Goal: Task Accomplishment & Management: Complete application form

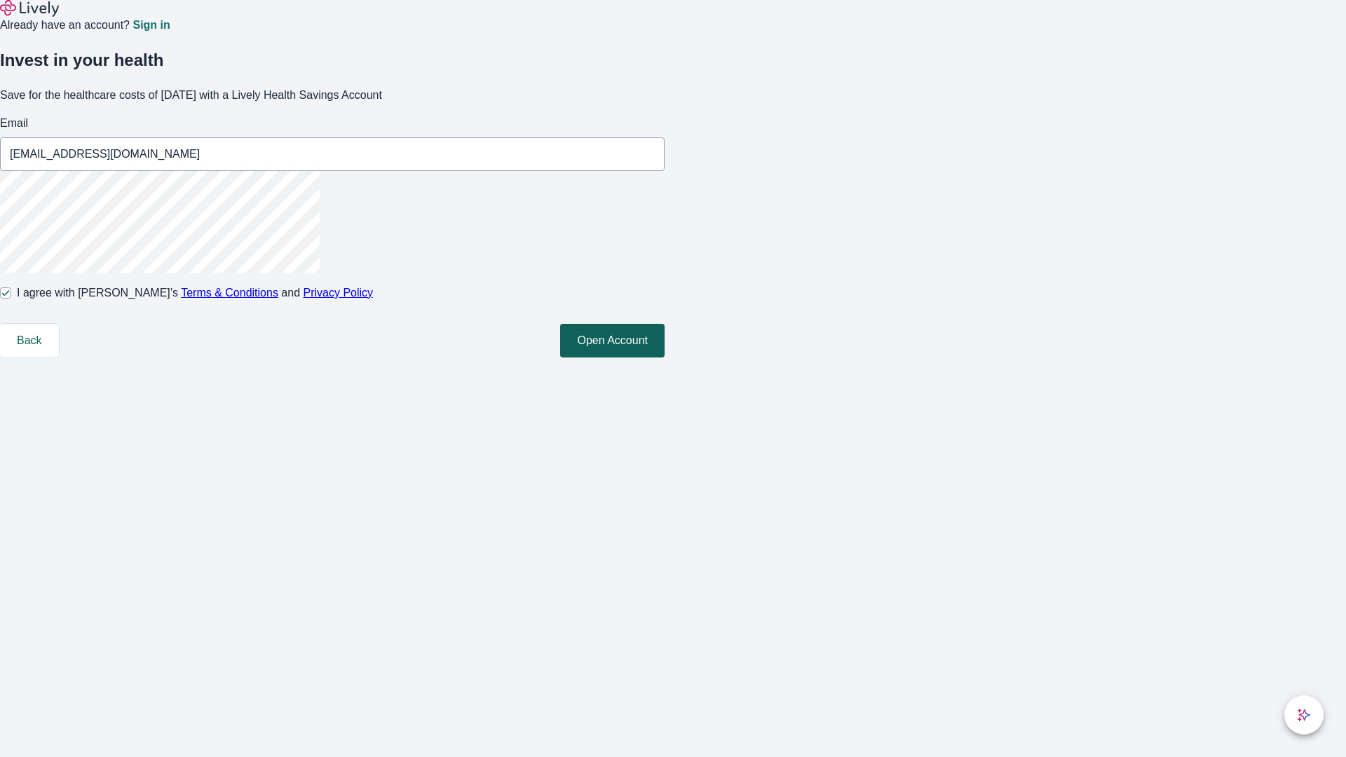
click at [664, 357] on button "Open Account" at bounding box center [612, 341] width 104 height 34
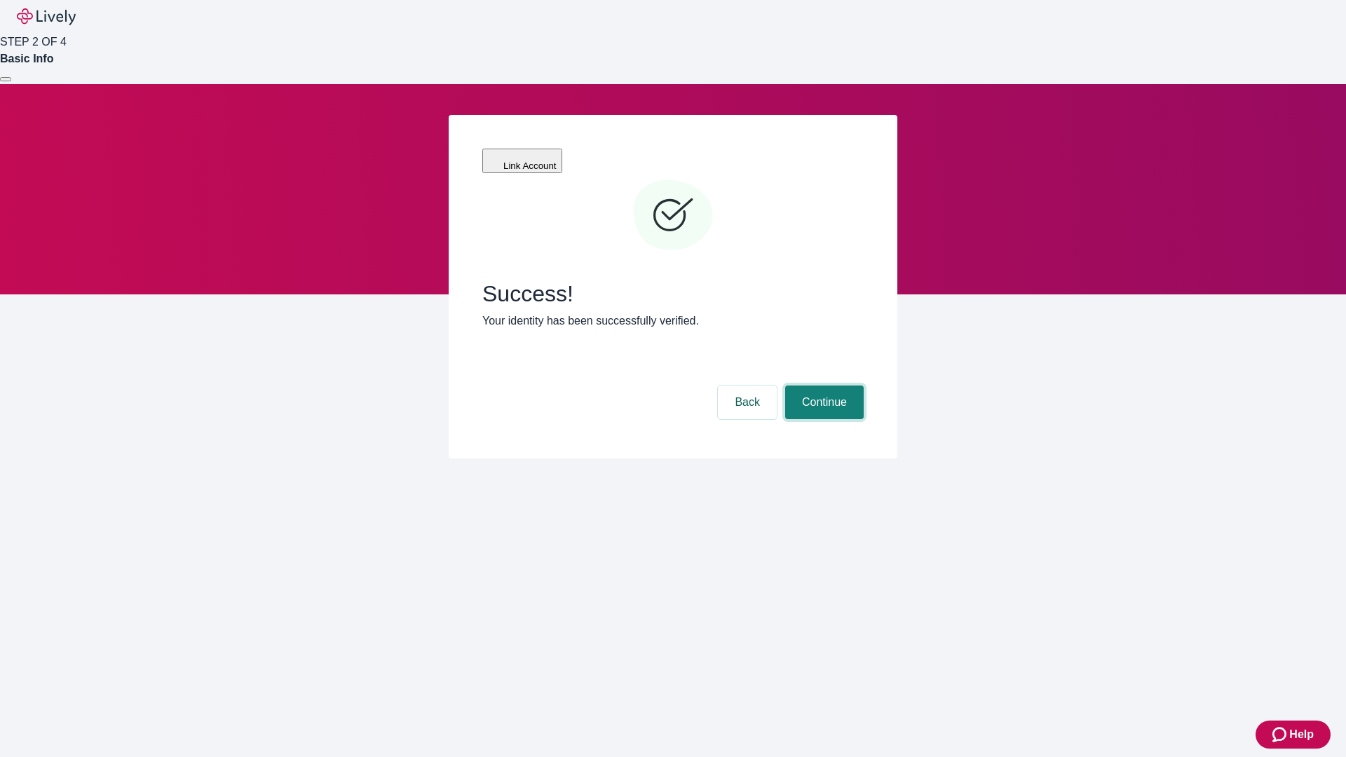
click at [822, 385] on button "Continue" at bounding box center [824, 402] width 78 height 34
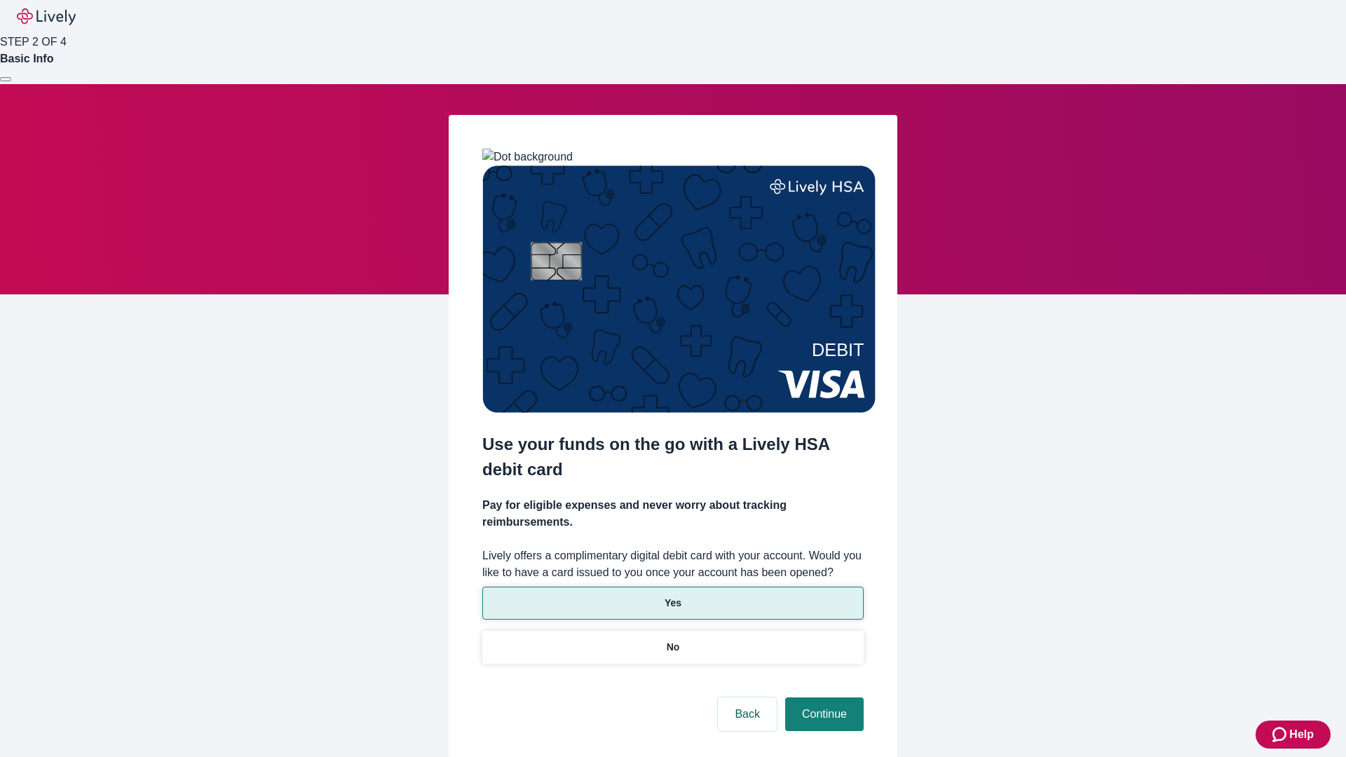
click at [672, 596] on p "Yes" at bounding box center [672, 603] width 17 height 15
click at [822, 697] on button "Continue" at bounding box center [824, 714] width 78 height 34
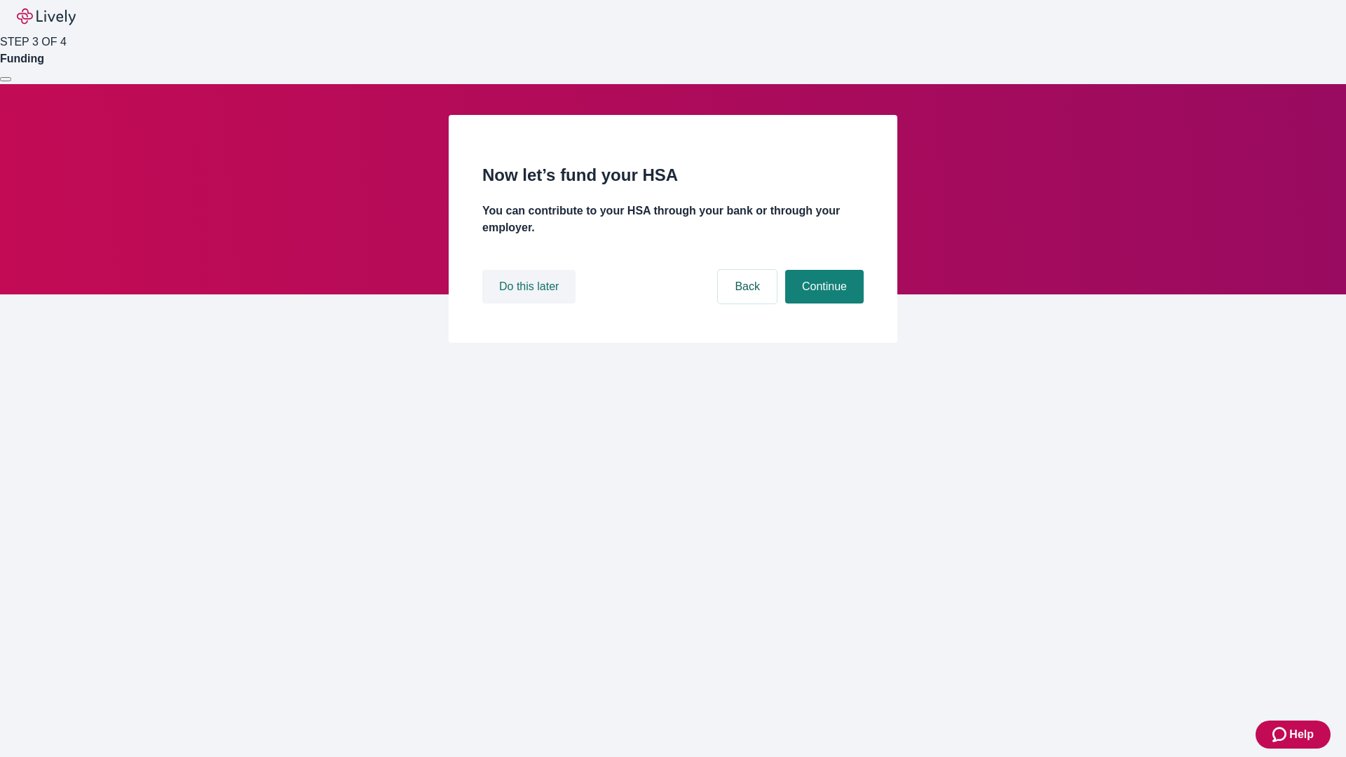
click at [531, 303] on button "Do this later" at bounding box center [528, 287] width 93 height 34
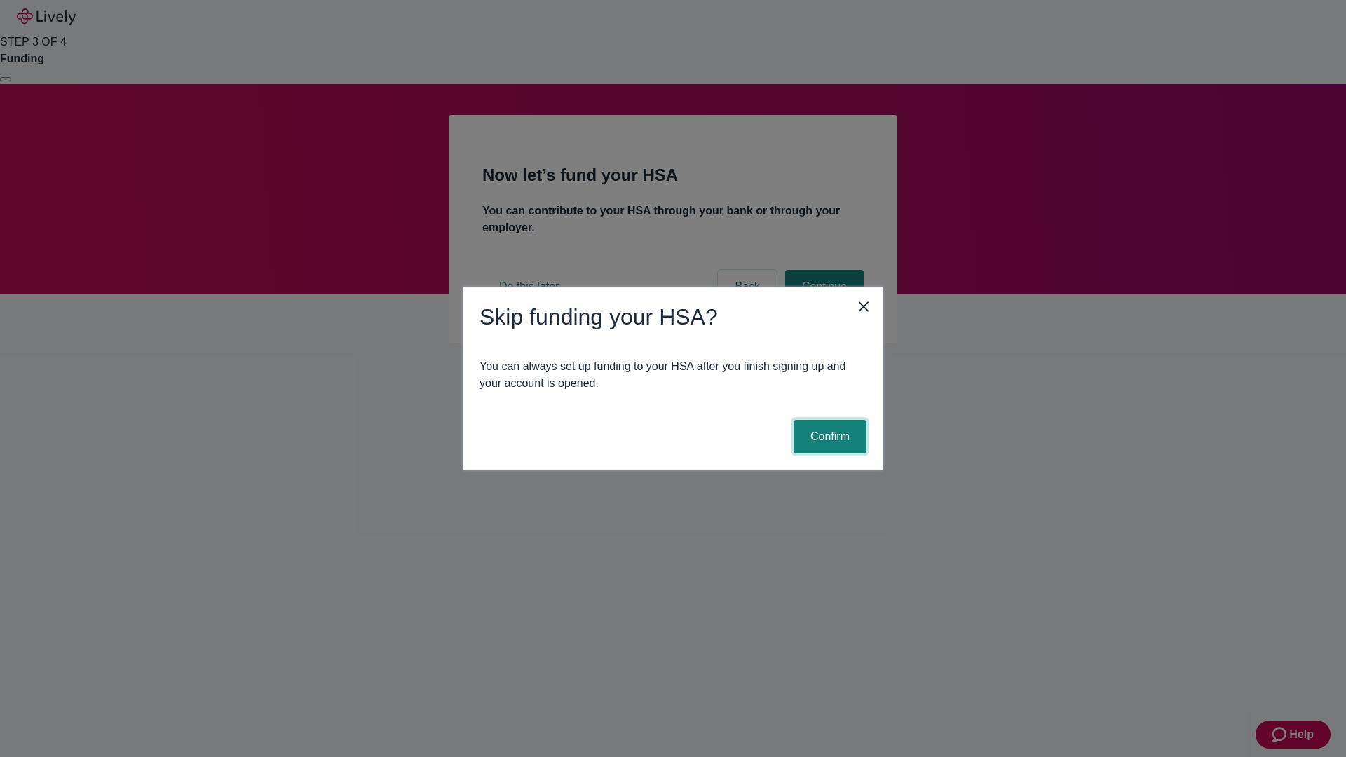
click at [828, 437] on button "Confirm" at bounding box center [829, 437] width 73 height 34
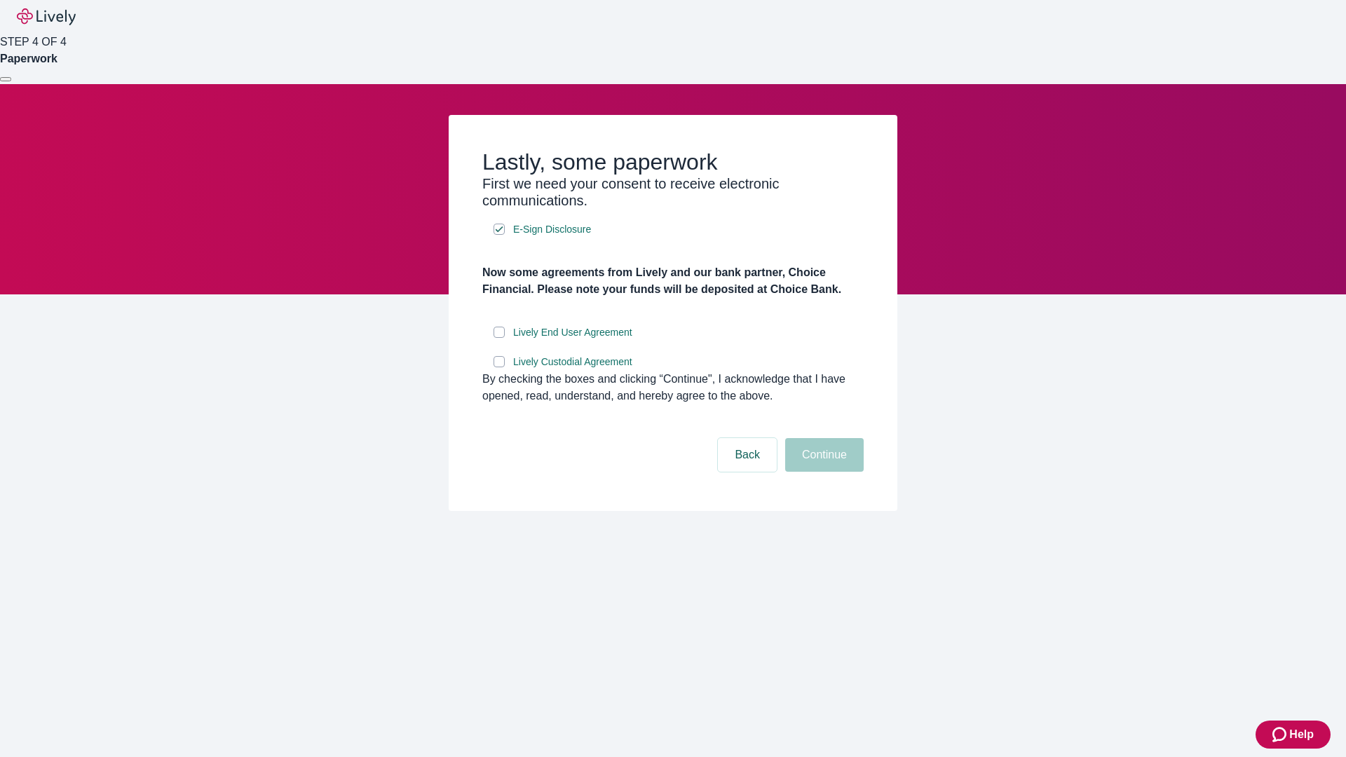
click at [499, 338] on input "Lively End User Agreement" at bounding box center [498, 332] width 11 height 11
checkbox input "true"
click at [499, 367] on input "Lively Custodial Agreement" at bounding box center [498, 361] width 11 height 11
checkbox input "true"
click at [822, 472] on button "Continue" at bounding box center [824, 455] width 78 height 34
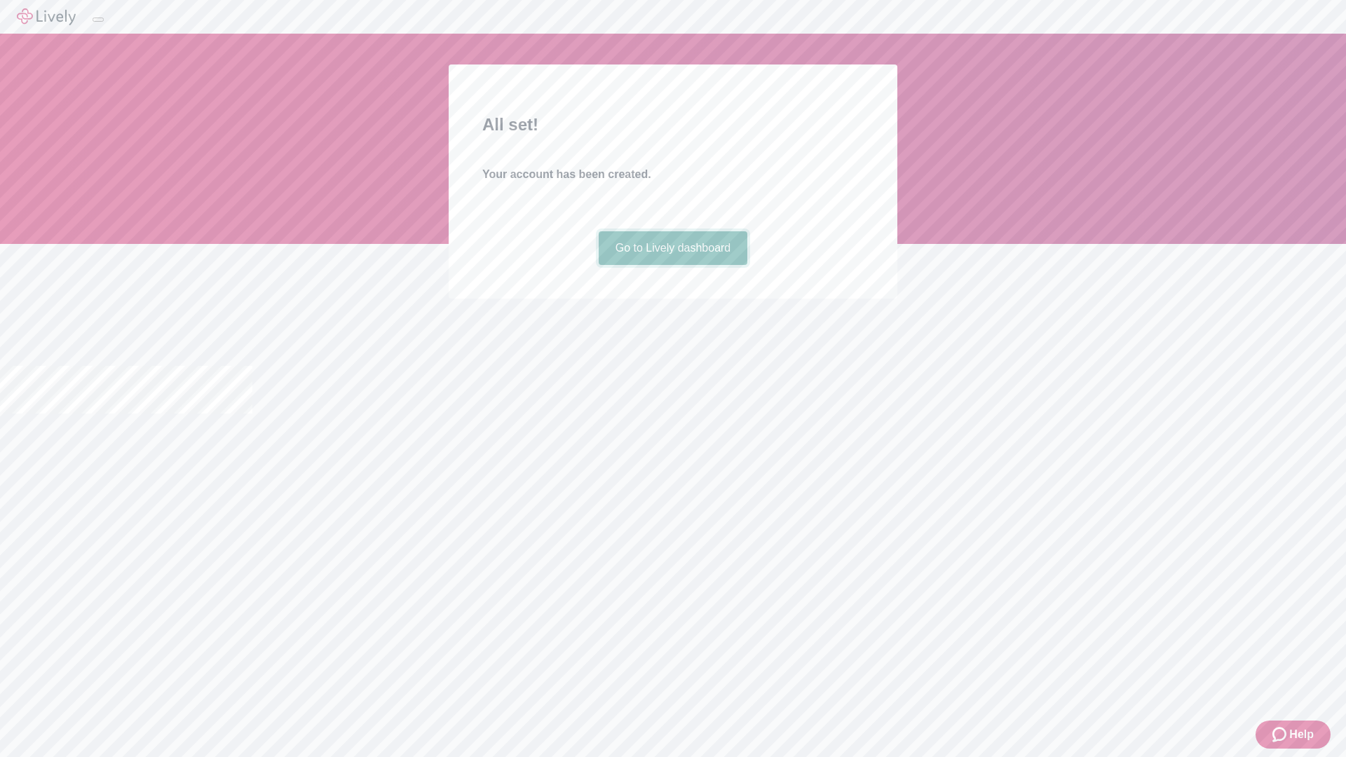
click at [672, 265] on link "Go to Lively dashboard" at bounding box center [673, 248] width 149 height 34
